Goal: Task Accomplishment & Management: Use online tool/utility

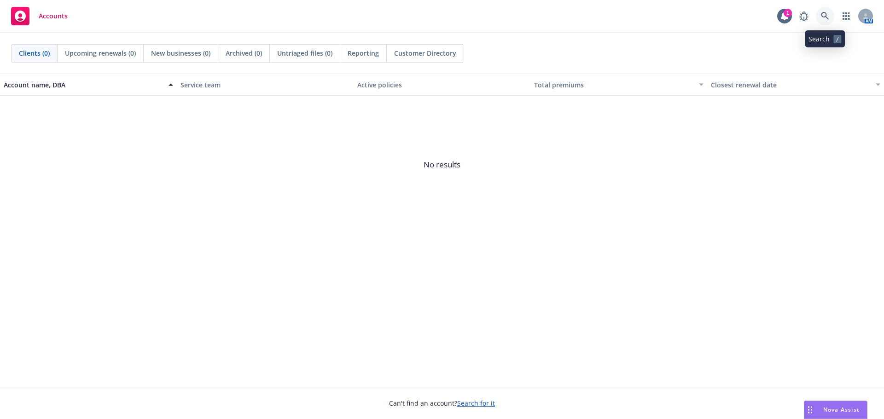
click at [826, 17] on icon at bounding box center [825, 16] width 8 height 8
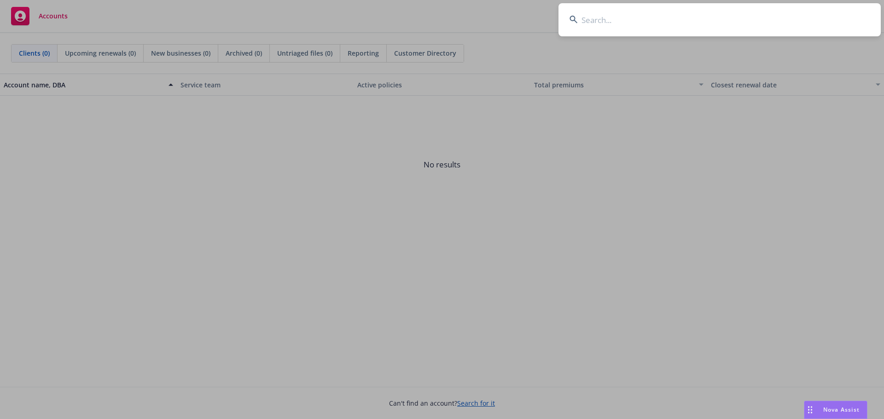
click at [606, 18] on input at bounding box center [719, 19] width 322 height 33
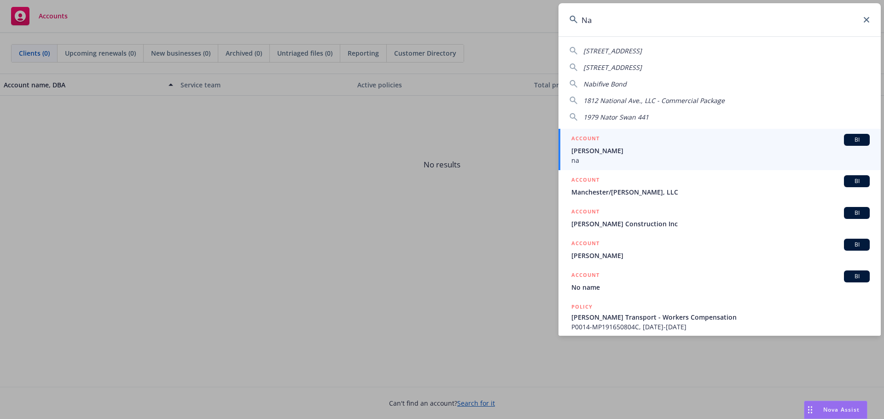
click at [609, 23] on input "Na" at bounding box center [719, 19] width 322 height 33
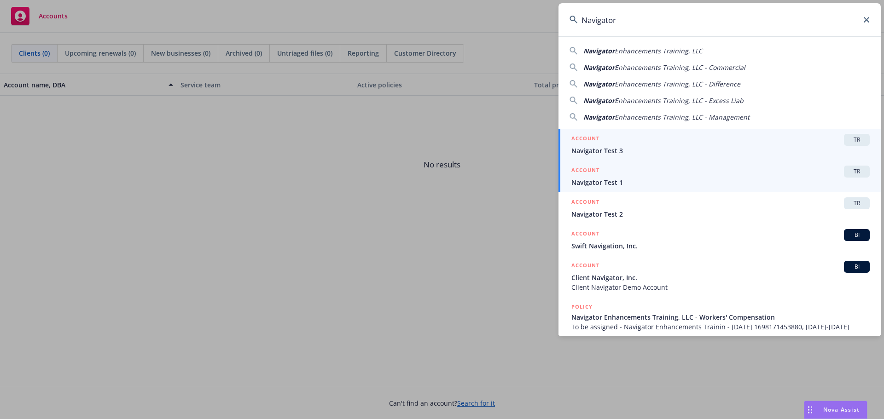
type input "Navigator"
click at [615, 173] on div "ACCOUNT TR" at bounding box center [720, 172] width 298 height 12
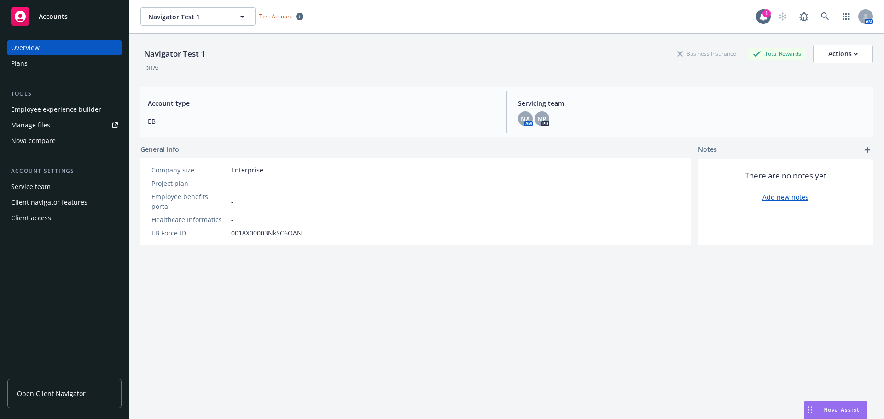
click at [32, 66] on div "Plans" at bounding box center [64, 63] width 107 height 15
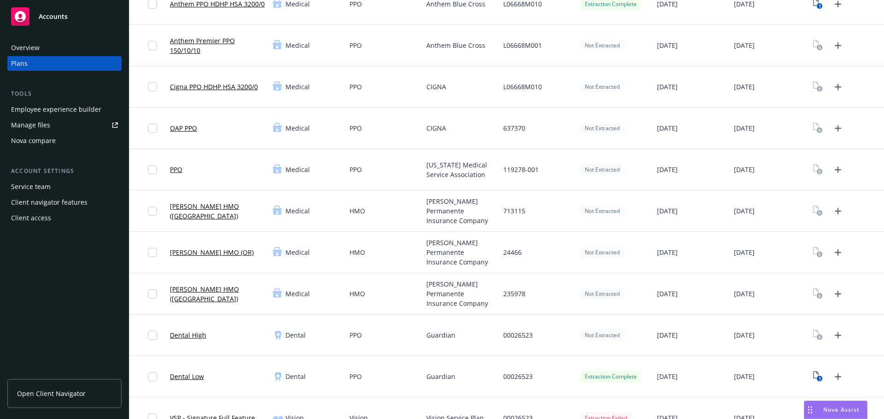
scroll to position [184, 0]
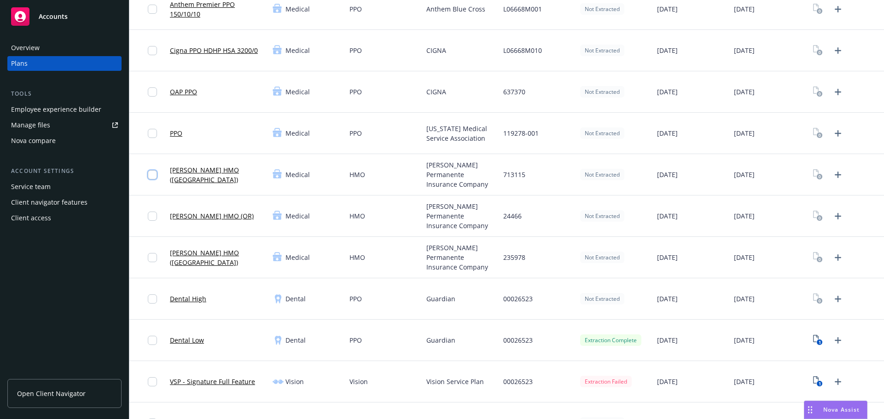
click at [153, 173] on input "checkbox" at bounding box center [152, 174] width 9 height 9
click at [154, 175] on input "checkbox" at bounding box center [152, 174] width 9 height 9
click at [209, 173] on link "[PERSON_NAME] HMO ([GEOGRAPHIC_DATA])" at bounding box center [217, 174] width 95 height 19
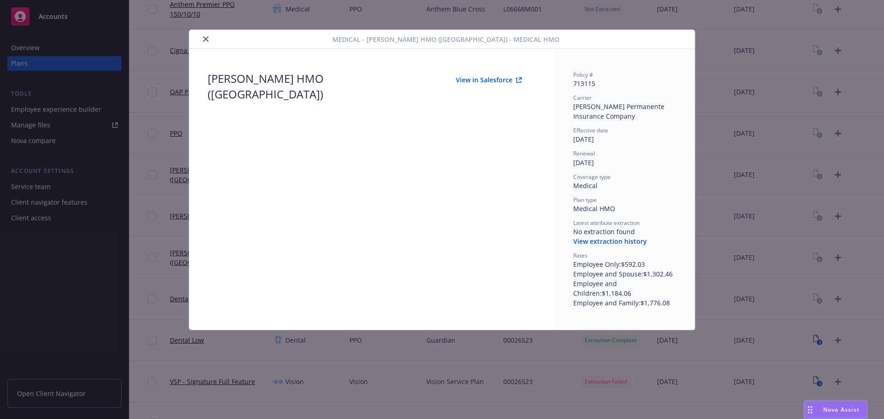
click at [205, 38] on icon "close" at bounding box center [206, 39] width 6 height 6
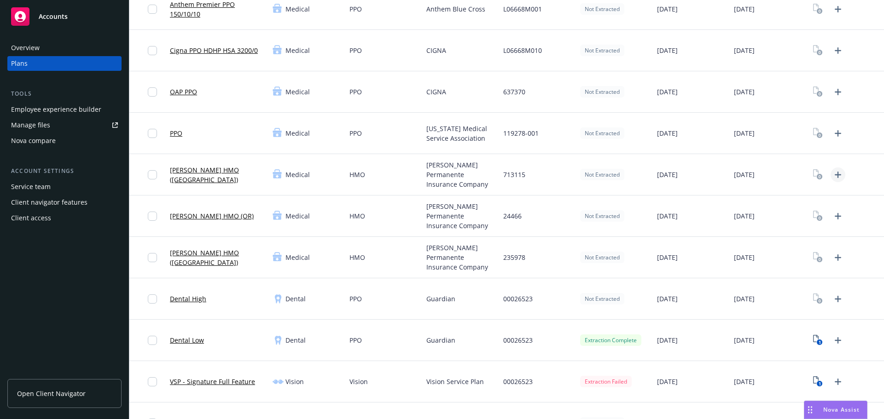
click at [833, 175] on icon "Upload Plan Documents" at bounding box center [837, 174] width 11 height 11
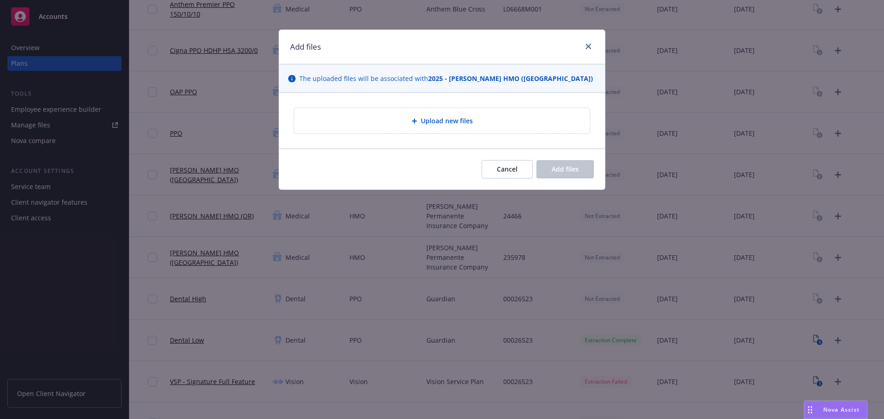
click at [439, 120] on span "Upload new files" at bounding box center [447, 121] width 52 height 10
click at [452, 123] on span "Upload new files" at bounding box center [447, 121] width 52 height 10
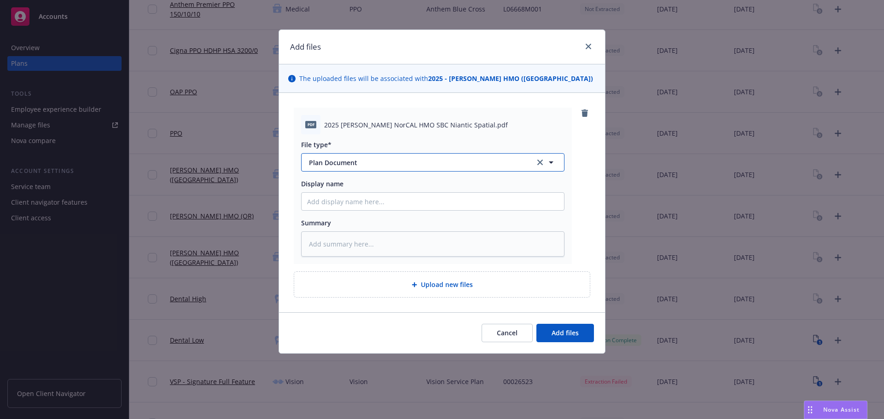
click at [365, 163] on span "Plan Document" at bounding box center [415, 163] width 213 height 10
click at [365, 163] on input at bounding box center [430, 163] width 229 height 10
click at [578, 168] on div "pdf 2025 [PERSON_NAME] NorCAL HMO SBC Niantic Spatial.pdf File type* Plan Docum…" at bounding box center [442, 186] width 296 height 157
click at [579, 335] on button "Add files" at bounding box center [565, 333] width 58 height 18
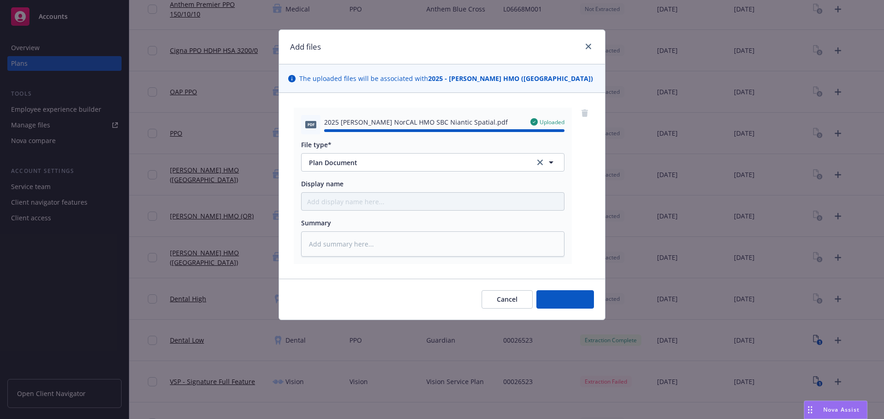
type textarea "x"
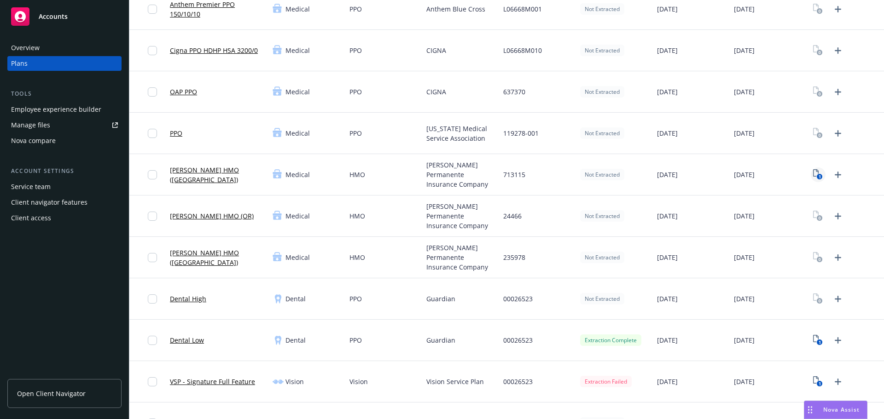
click at [817, 175] on rect "View Plan Documents" at bounding box center [820, 177] width 6 height 6
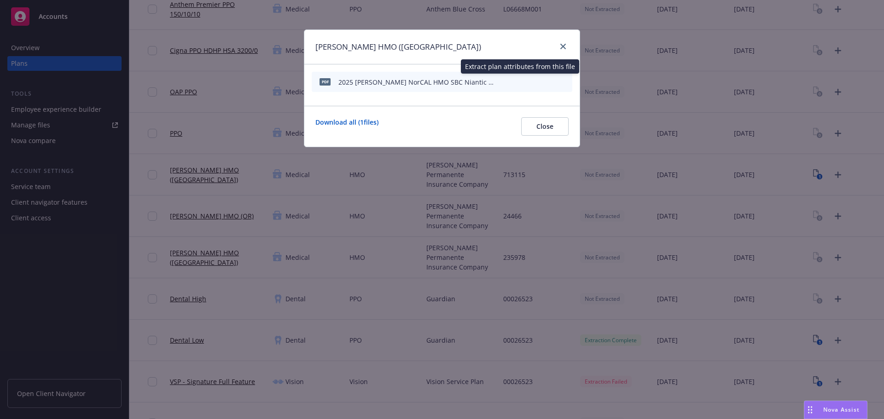
click at [518, 81] on icon "start extraction" at bounding box center [516, 81] width 11 height 11
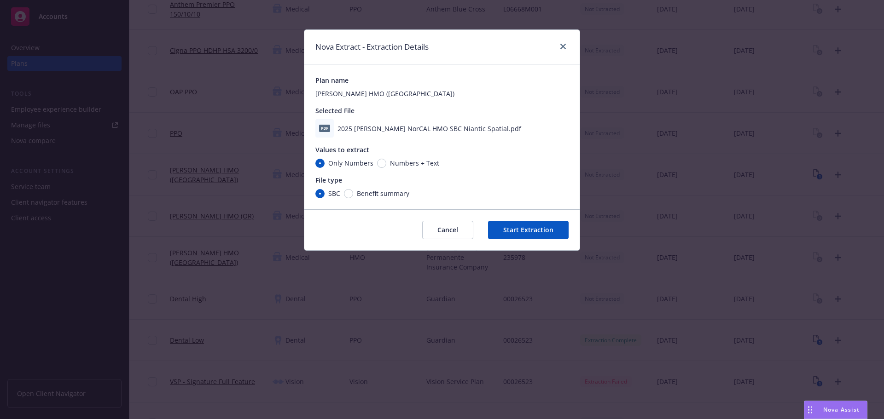
click at [418, 164] on span "Numbers + Text" at bounding box center [414, 163] width 49 height 10
click at [386, 164] on input "Numbers + Text" at bounding box center [381, 163] width 9 height 9
radio input "true"
click at [523, 227] on button "Start Extraction" at bounding box center [528, 230] width 81 height 18
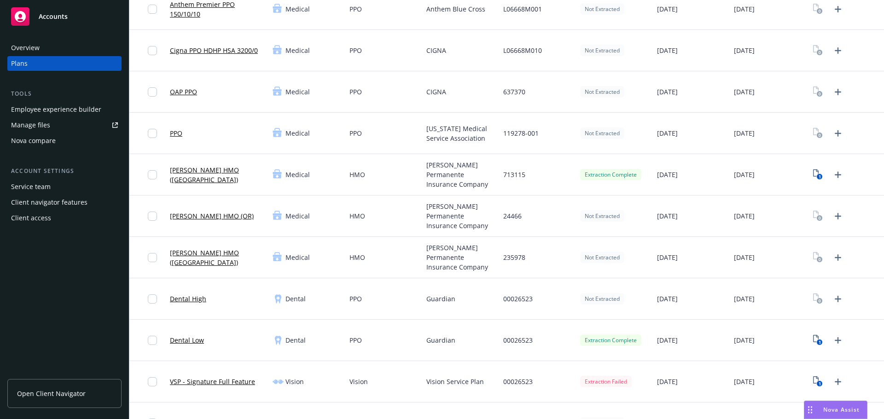
click at [219, 176] on link "[PERSON_NAME] HMO ([GEOGRAPHIC_DATA])" at bounding box center [217, 174] width 95 height 19
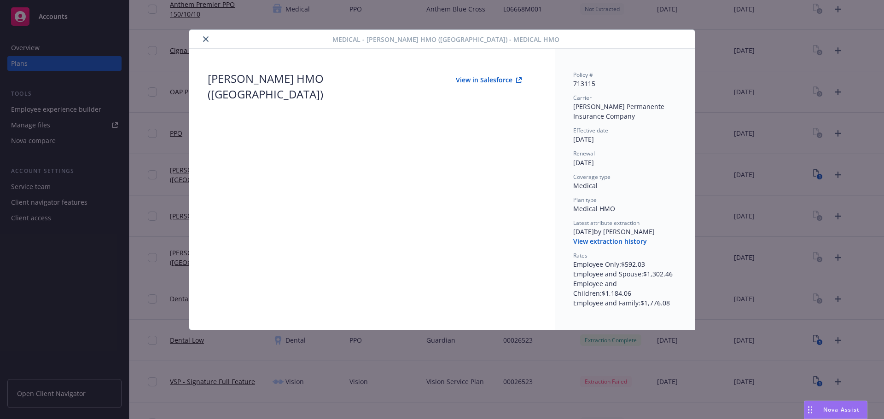
scroll to position [184, 0]
click at [473, 79] on button "View in Salesforce" at bounding box center [488, 80] width 95 height 18
click at [206, 37] on icon "close" at bounding box center [206, 39] width 6 height 6
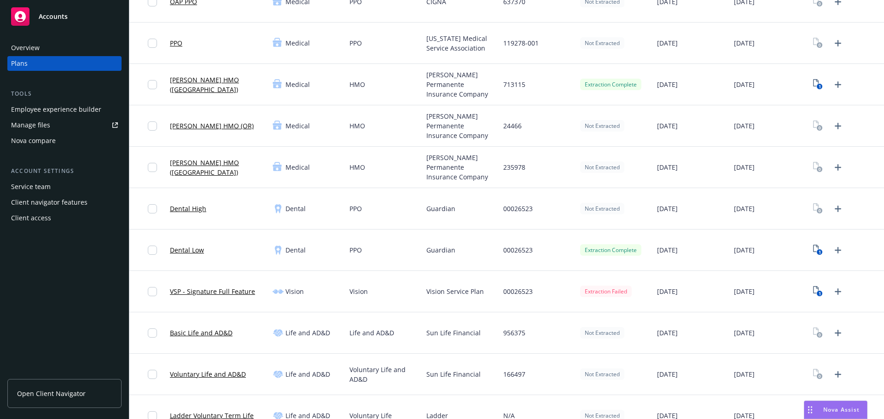
scroll to position [276, 0]
